Goal: Task Accomplishment & Management: Use online tool/utility

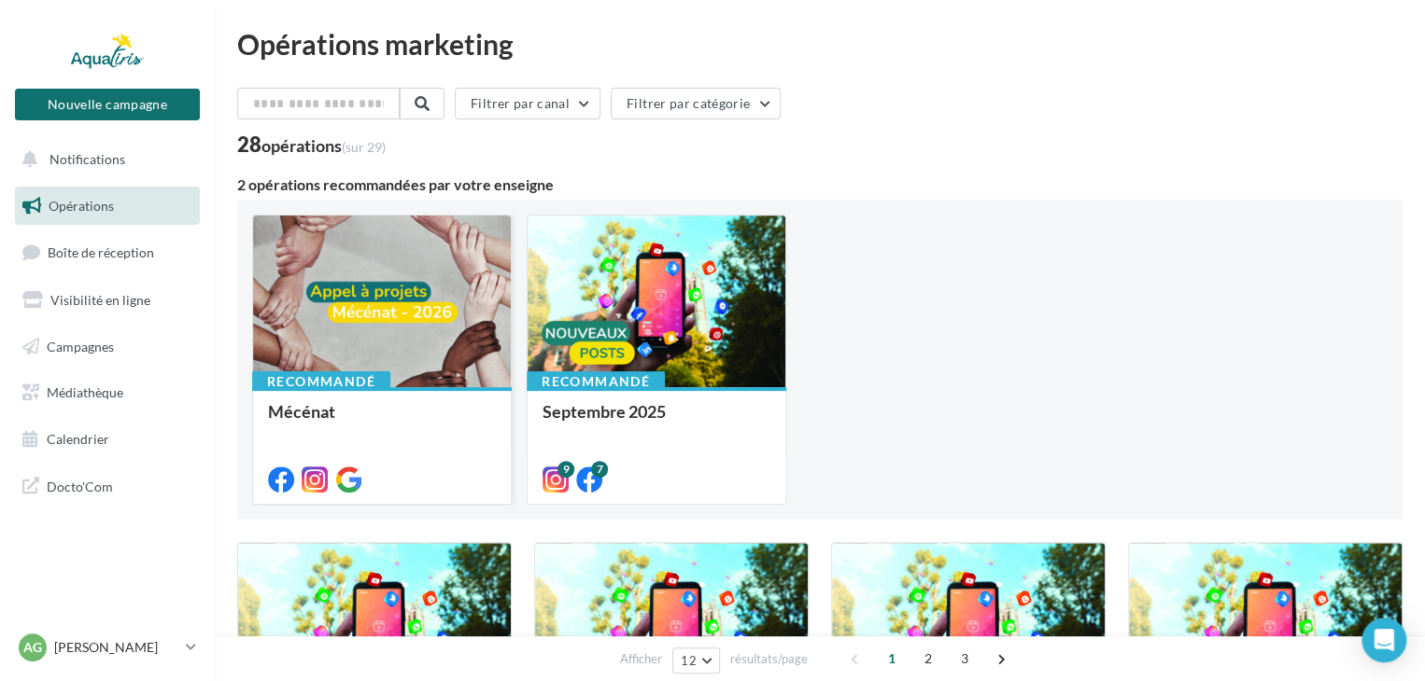
click at [431, 389] on div "Recommandé Mécénat" at bounding box center [382, 444] width 258 height 115
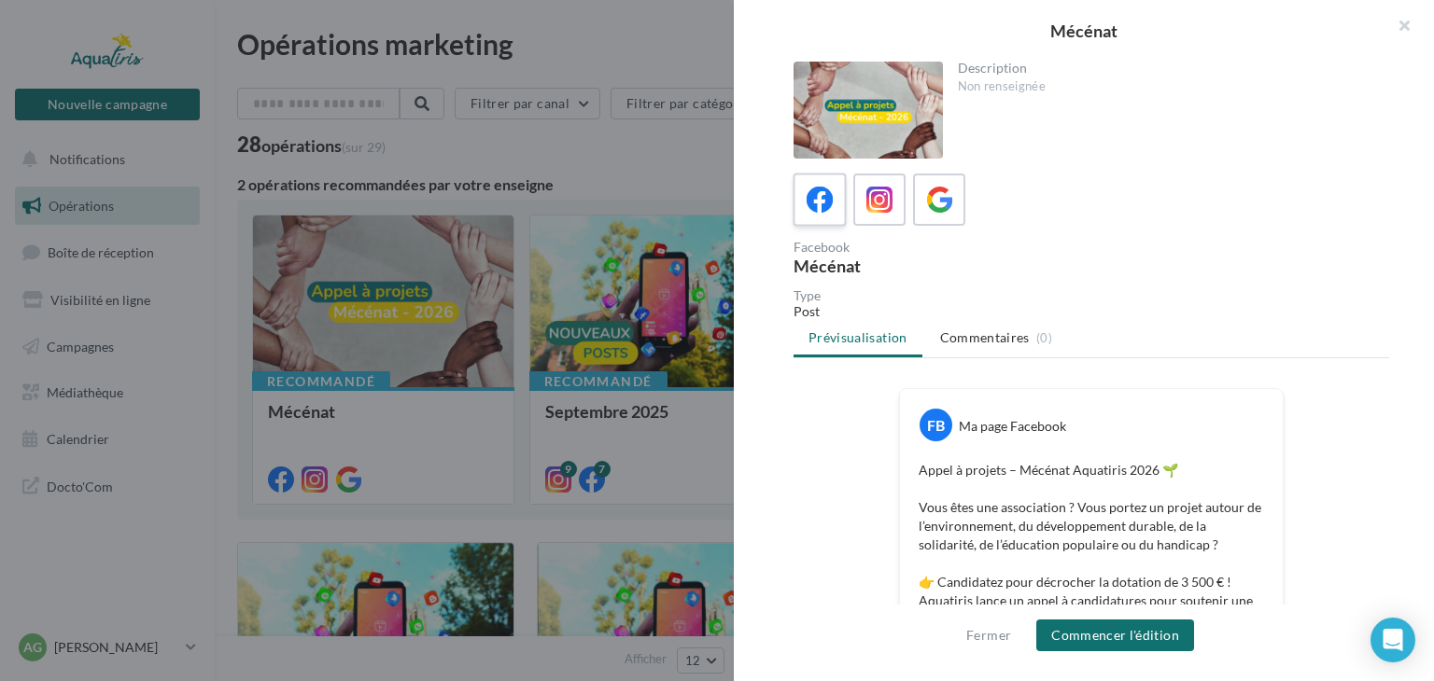
click at [827, 207] on icon at bounding box center [820, 200] width 27 height 27
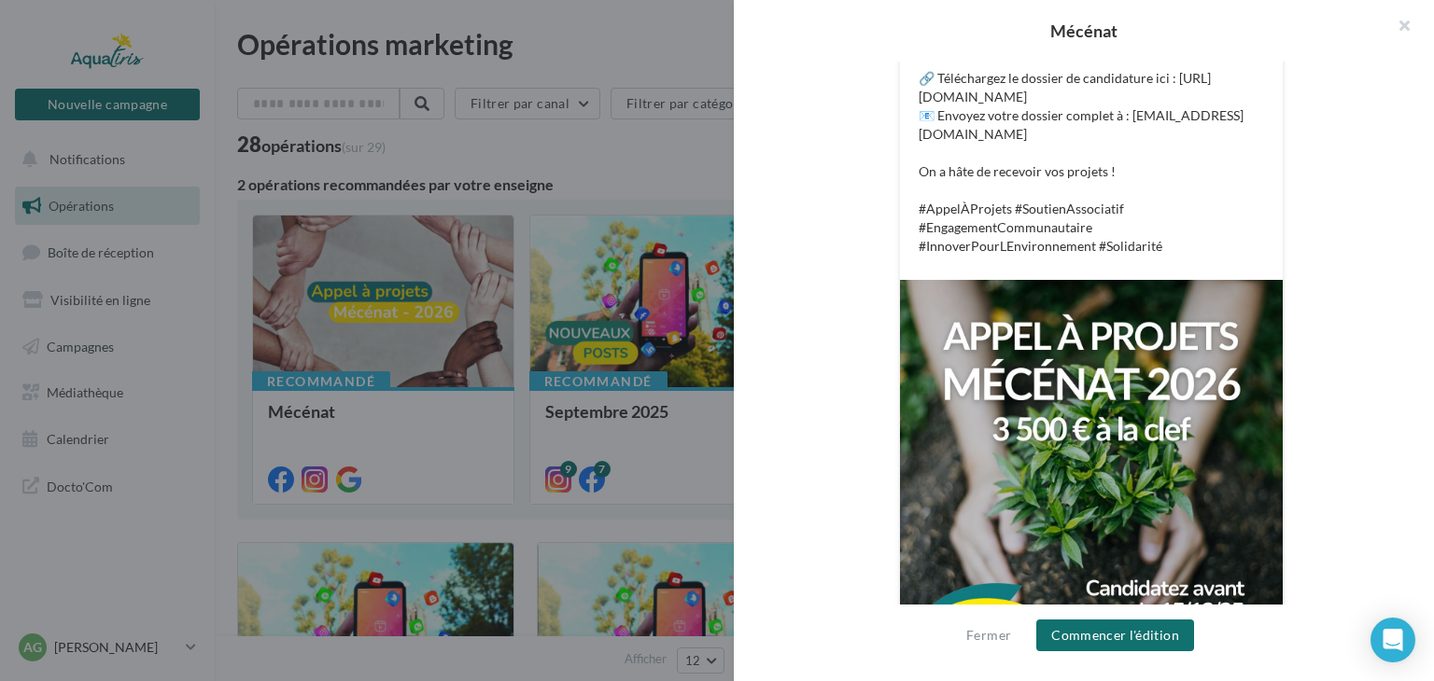
scroll to position [699, 0]
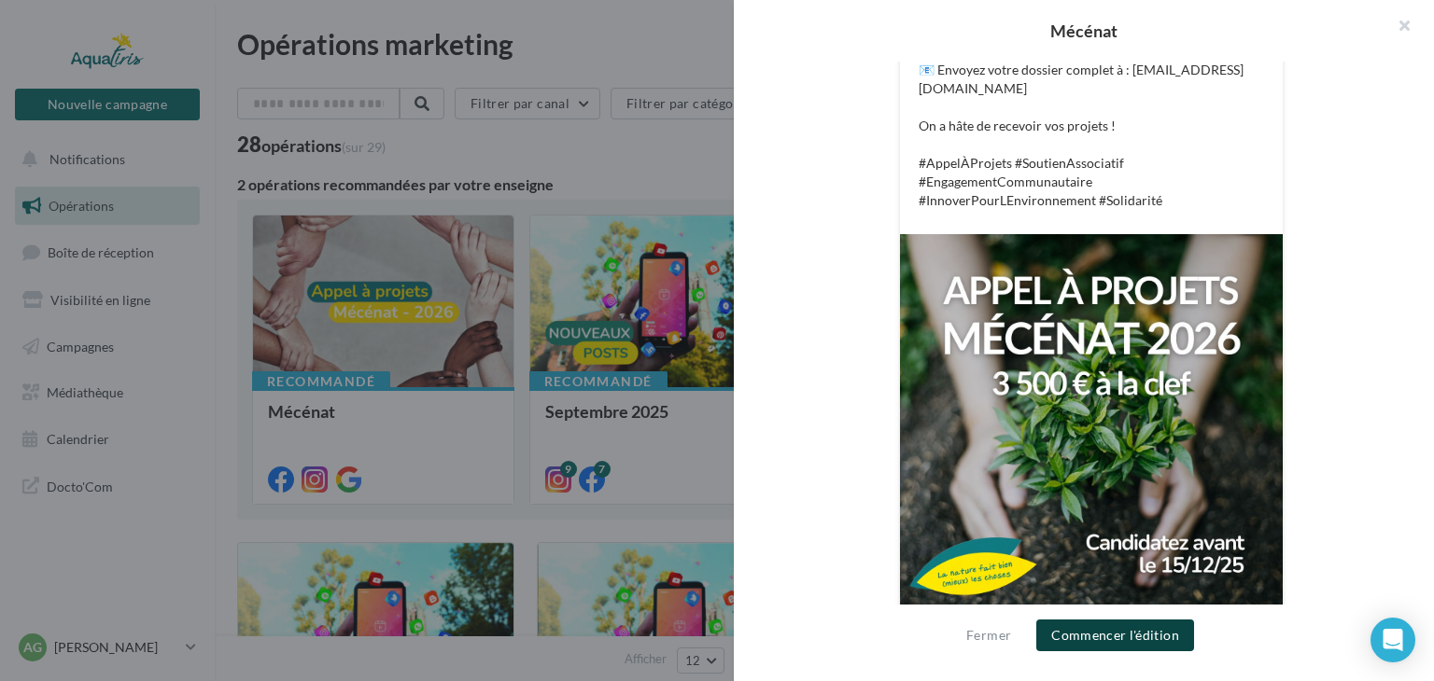
click at [1116, 635] on button "Commencer l'édition" at bounding box center [1115, 636] width 158 height 32
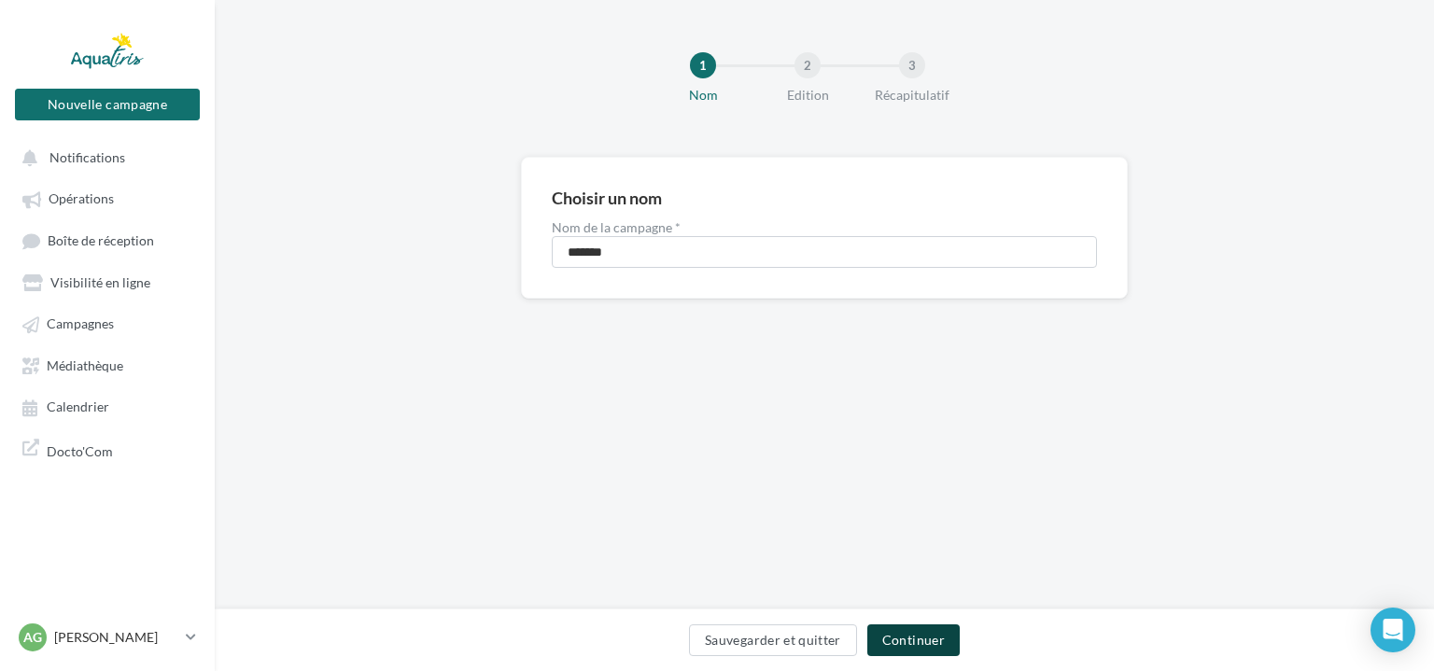
click at [933, 642] on button "Continuer" at bounding box center [913, 641] width 92 height 32
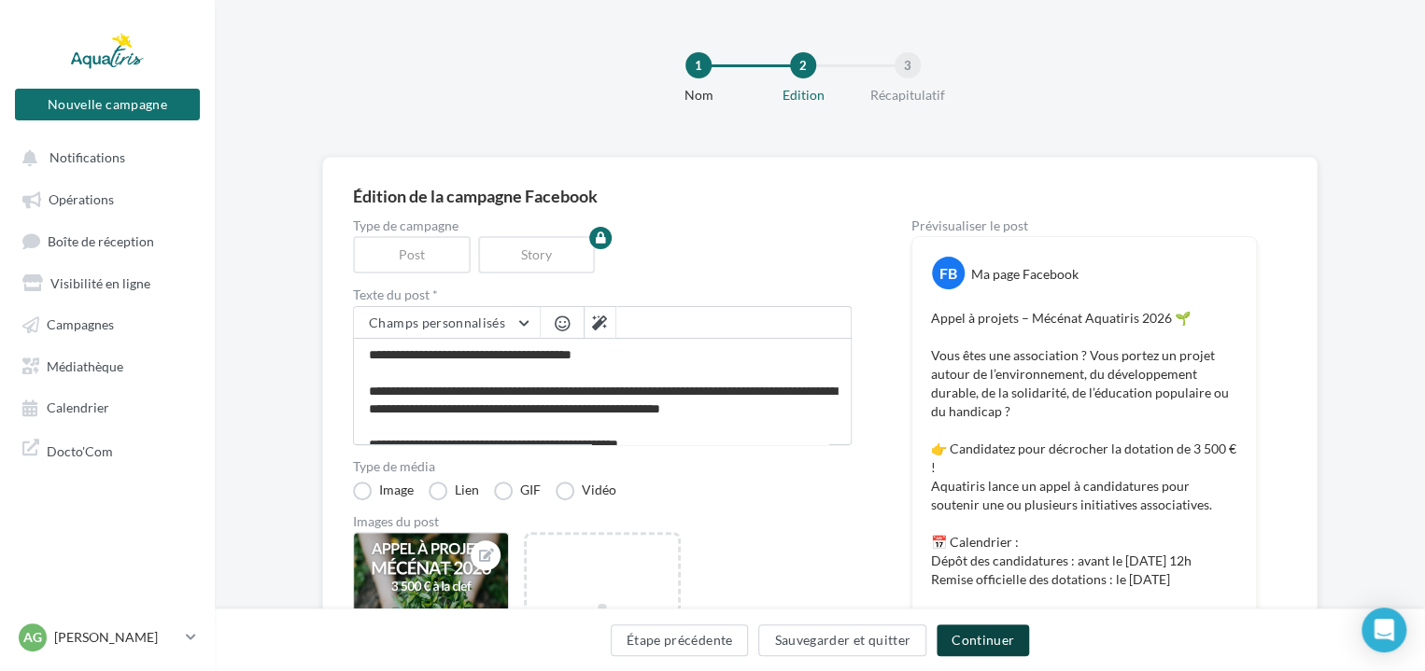
click at [974, 644] on button "Continuer" at bounding box center [982, 641] width 92 height 32
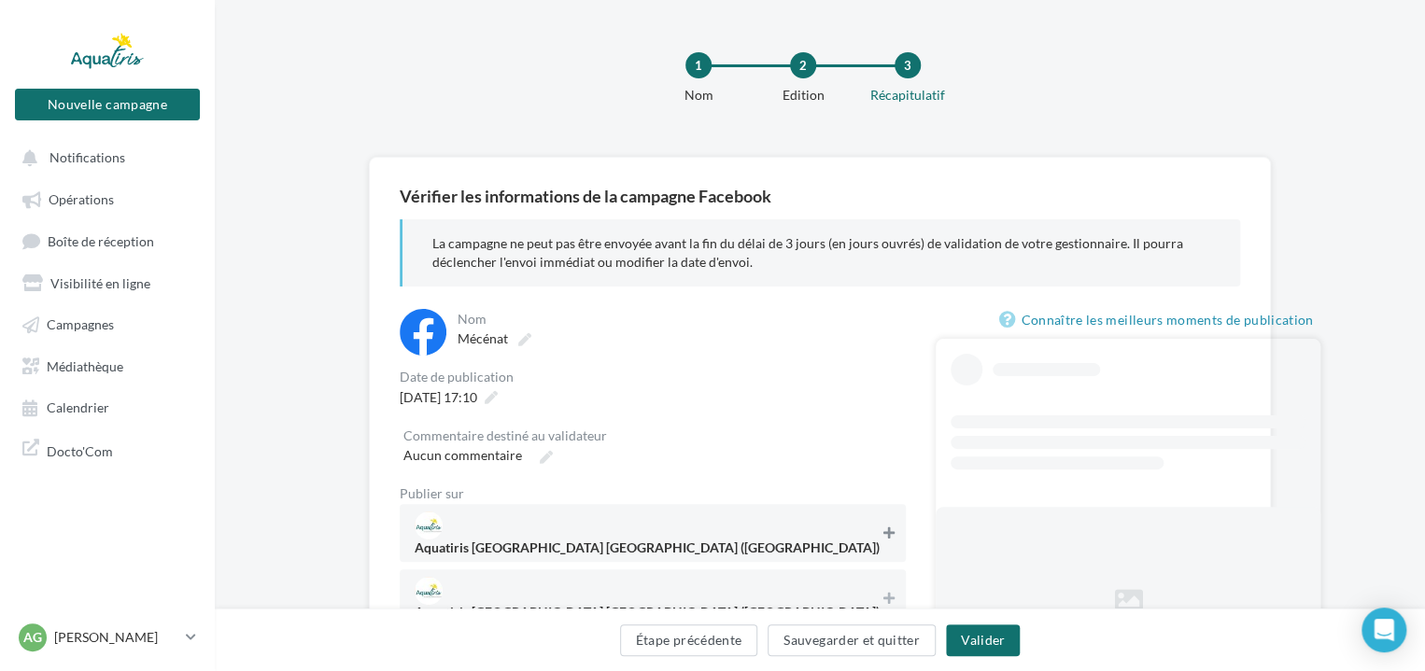
click at [879, 523] on button at bounding box center [888, 533] width 19 height 22
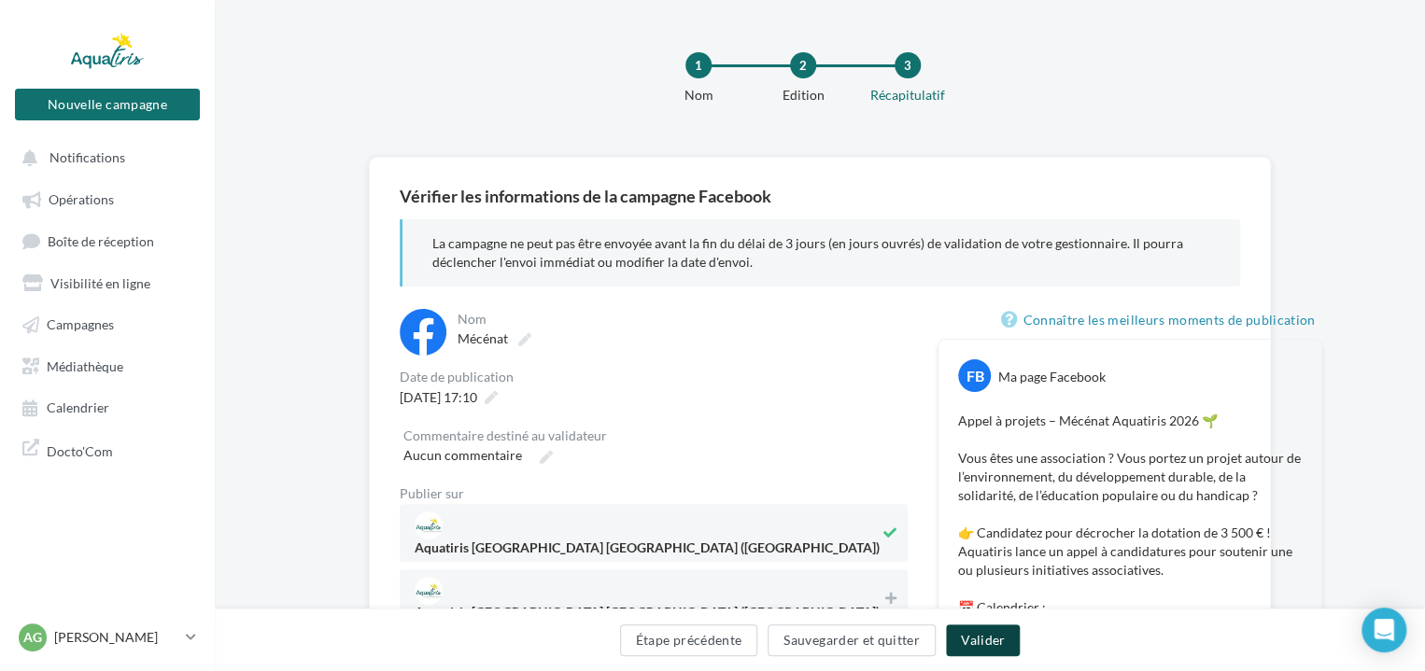
click at [981, 639] on button "Valider" at bounding box center [983, 641] width 74 height 32
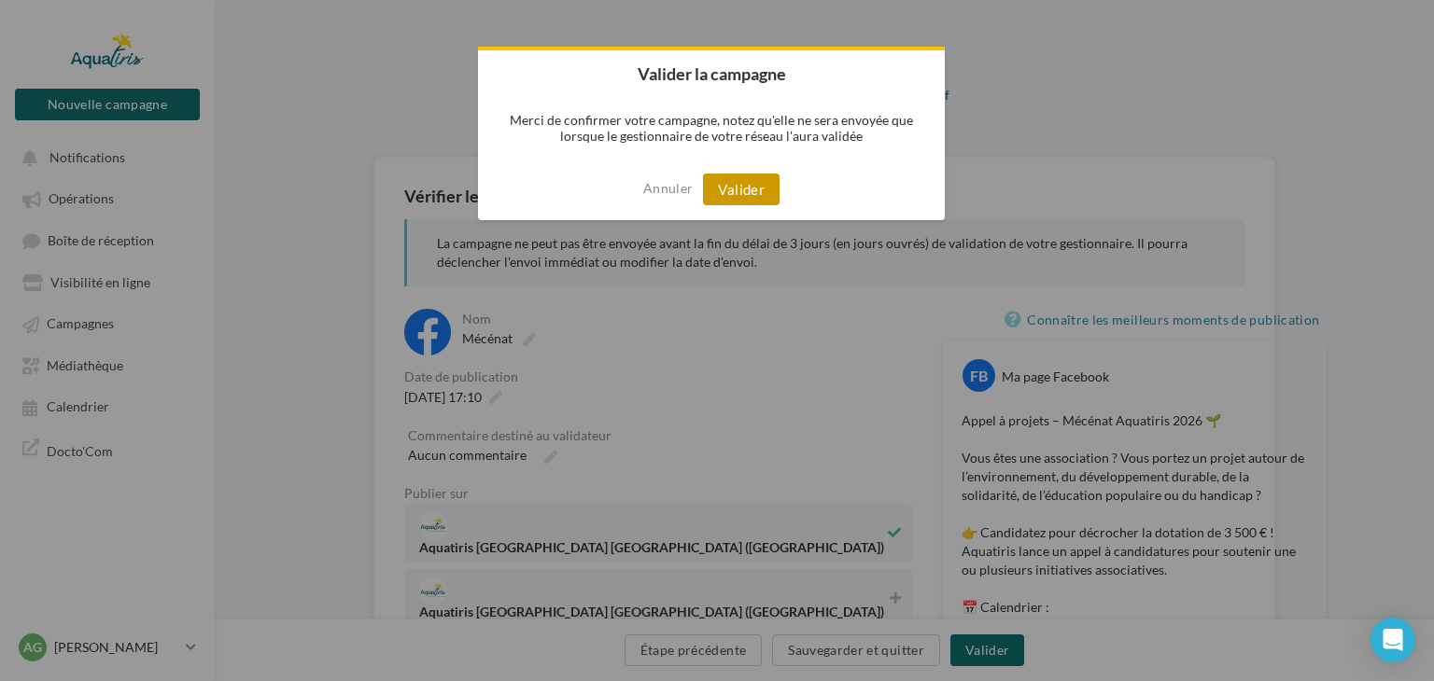
click at [743, 191] on button "Valider" at bounding box center [741, 190] width 77 height 32
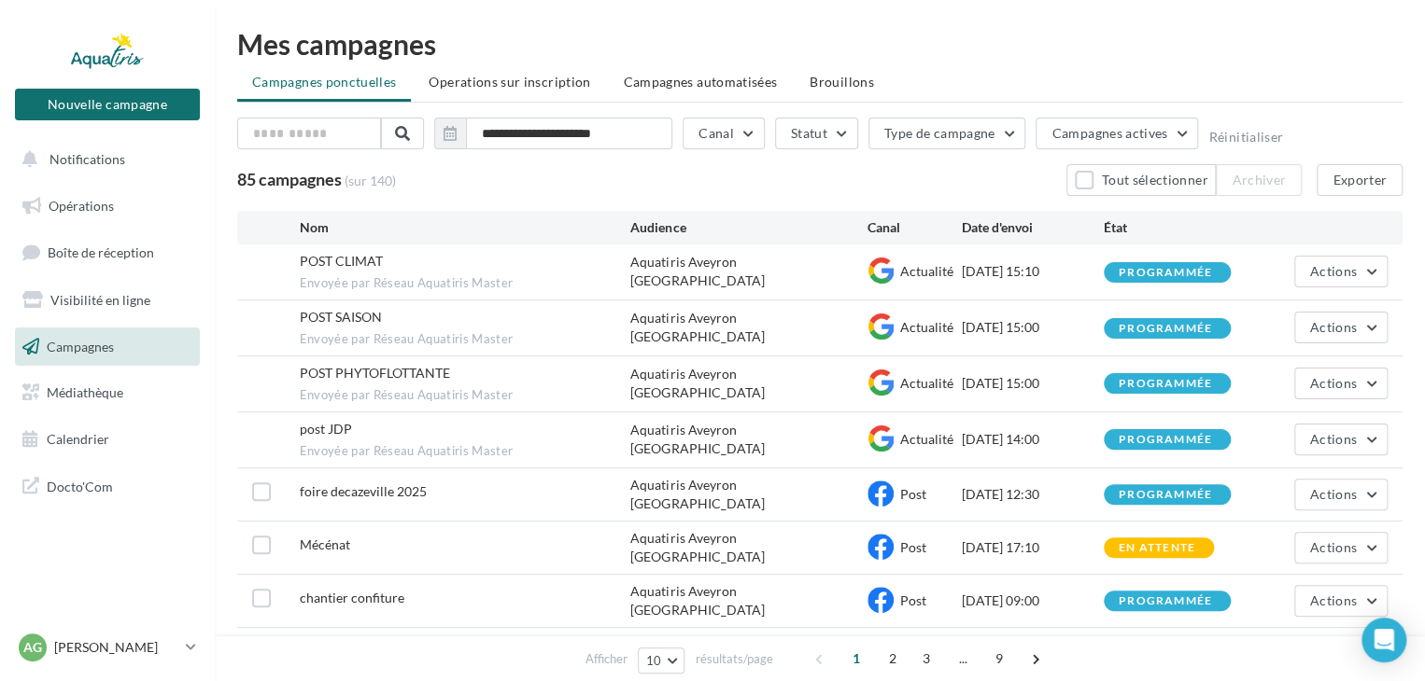
scroll to position [93, 0]
